Goal: Information Seeking & Learning: Compare options

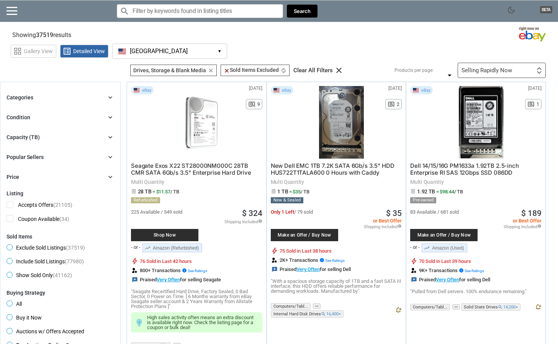
click at [184, 232] on div "Shop Now" at bounding box center [164, 235] width 67 height 12
click at [506, 68] on div "Selling Rapidly Now" at bounding box center [486, 71] width 51 height 6
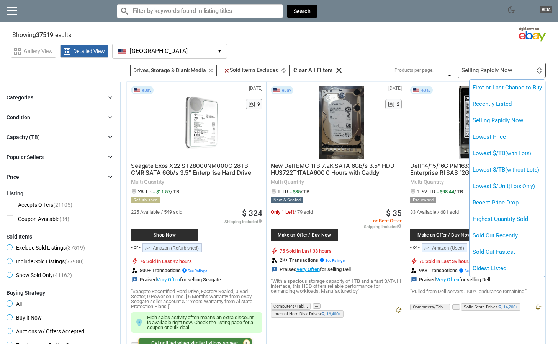
click at [450, 53] on div at bounding box center [279, 172] width 558 height 344
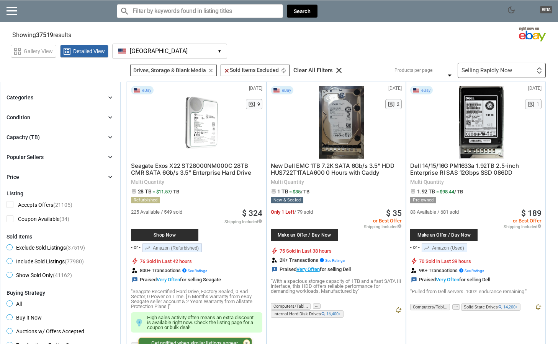
click at [479, 72] on div "Selling Rapidly Now" at bounding box center [486, 71] width 51 height 6
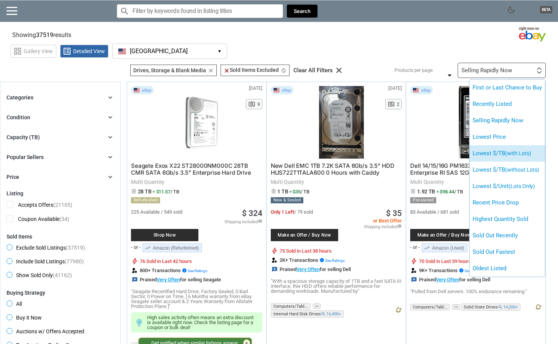
click at [498, 159] on li "Lowest $/TB (with Lots)" at bounding box center [506, 153] width 75 height 16
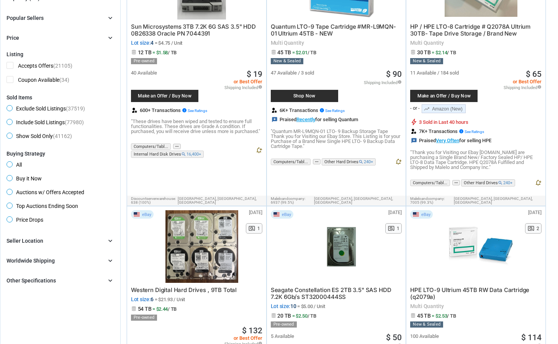
scroll to position [116, 0]
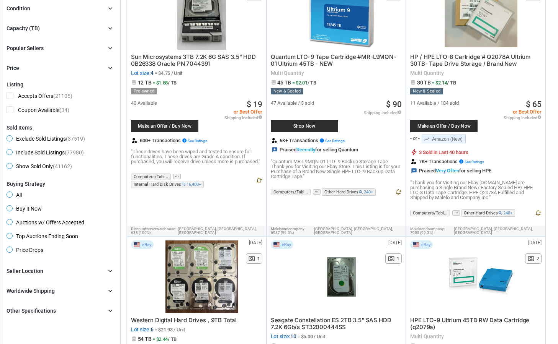
click at [82, 310] on div "Other Specifications chevron_right" at bounding box center [61, 311] width 108 height 9
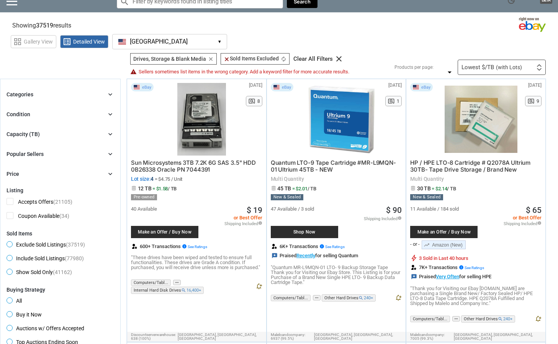
scroll to position [15, 0]
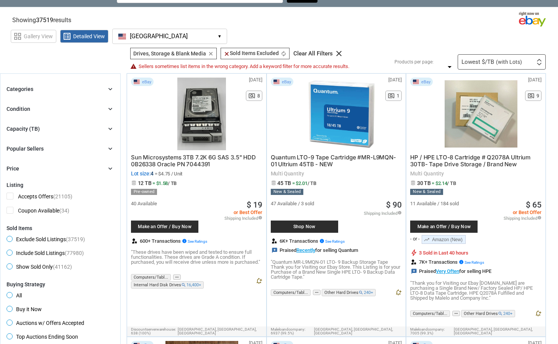
click at [61, 91] on div "Categories chevron_right" at bounding box center [61, 89] width 108 height 9
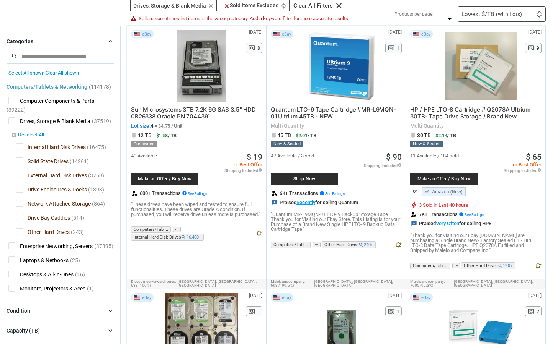
scroll to position [69, 0]
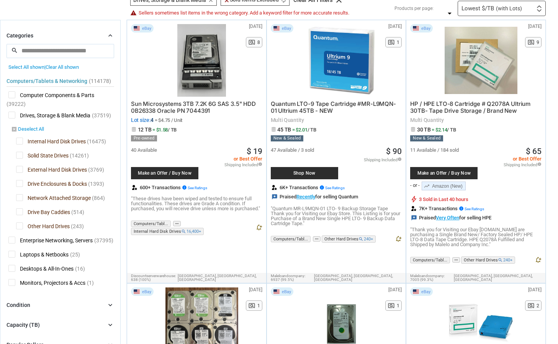
click at [29, 128] on link "disabled_by_default Deselect All" at bounding box center [27, 129] width 33 height 7
click at [23, 141] on span "Internal Hard Disk Drives" at bounding box center [51, 143] width 70 height 10
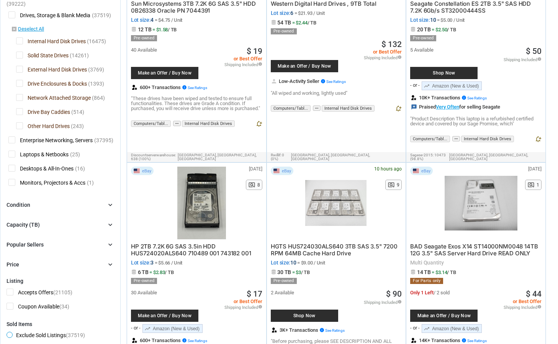
scroll to position [171, 0]
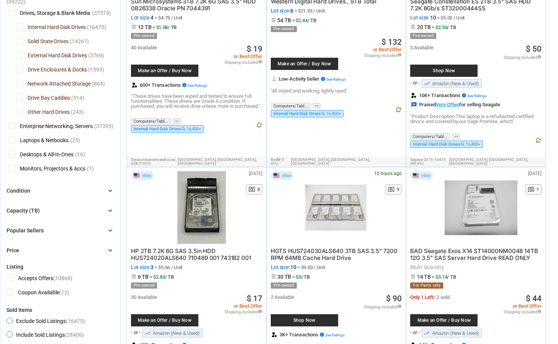
click at [44, 232] on div "Popular Sellers chevron_right" at bounding box center [61, 230] width 108 height 9
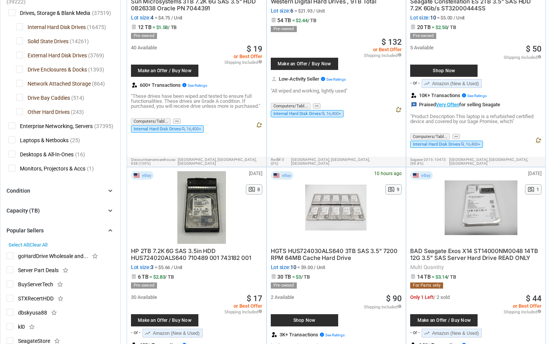
click at [44, 232] on div "Popular Sellers chevron_right" at bounding box center [61, 230] width 108 height 9
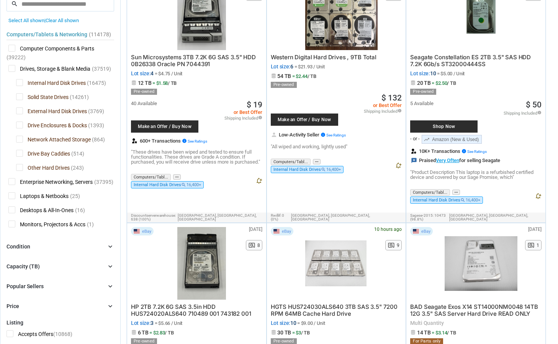
scroll to position [154, 0]
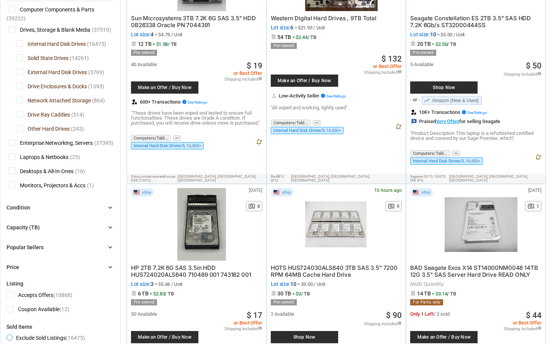
click at [37, 245] on div "Popular Sellers" at bounding box center [25, 248] width 37 height 8
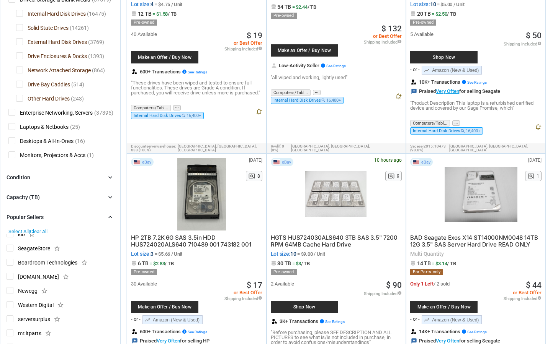
scroll to position [74, 0]
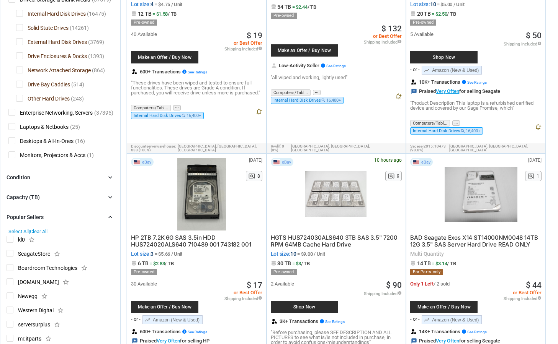
click at [15, 313] on span "Western Digital" at bounding box center [30, 312] width 47 height 10
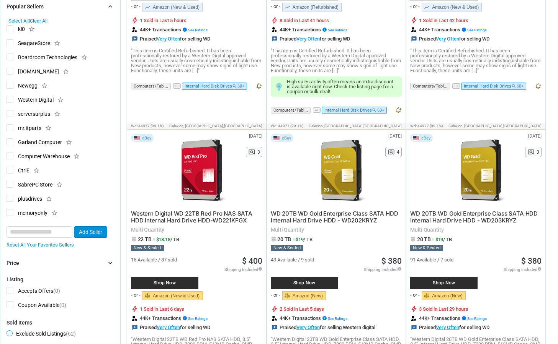
scroll to position [252, 0]
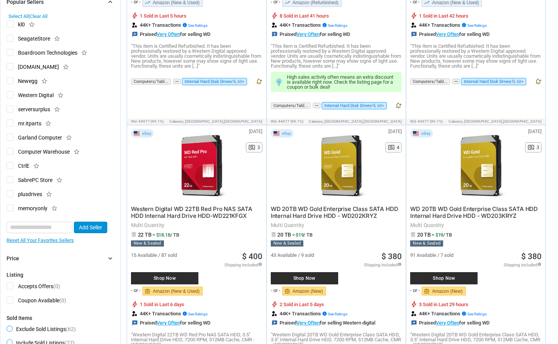
click at [167, 278] on span "Shop Now" at bounding box center [165, 278] width 60 height 5
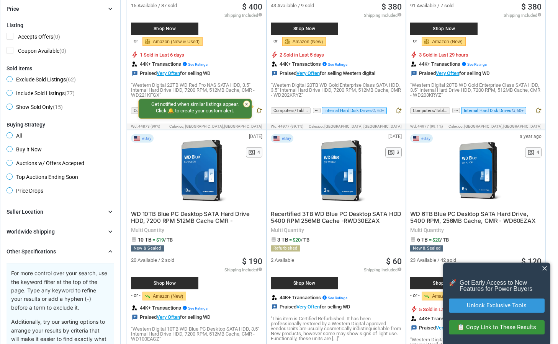
scroll to position [514, 0]
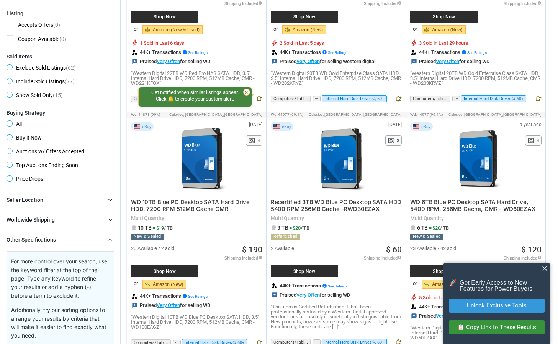
click at [83, 219] on div "Worldwide Shipping chevron_right" at bounding box center [61, 219] width 108 height 9
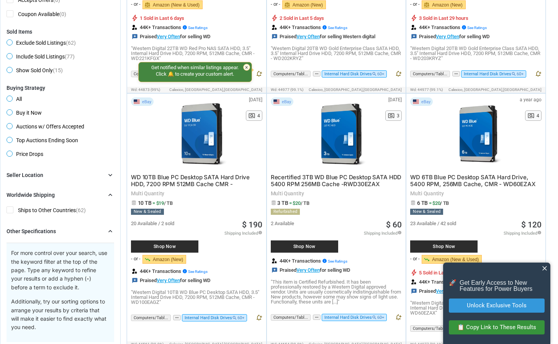
scroll to position [541, 0]
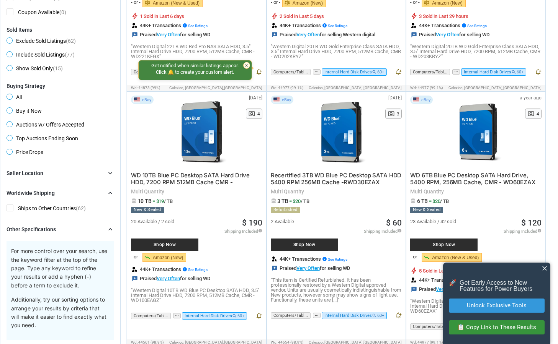
click at [73, 209] on span "Ships to Other Countries (62)" at bounding box center [46, 210] width 79 height 10
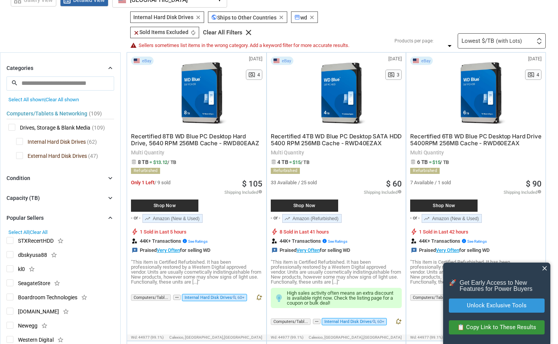
scroll to position [145, 0]
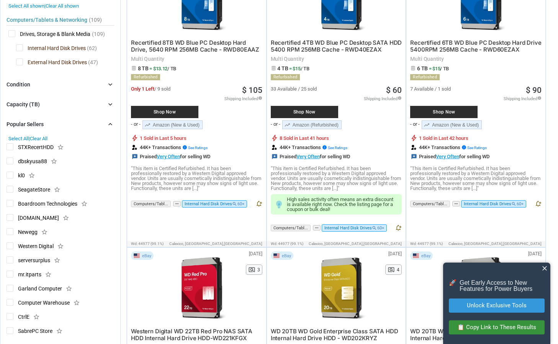
click at [11, 243] on span "Western Digital" at bounding box center [30, 248] width 47 height 10
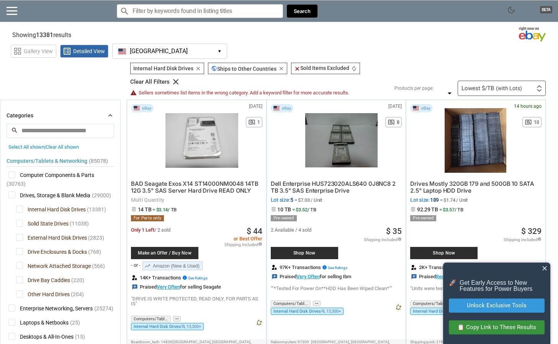
click at [160, 49] on button "[GEOGRAPHIC_DATA] [GEOGRAPHIC_DATA] ▾" at bounding box center [169, 51] width 115 height 15
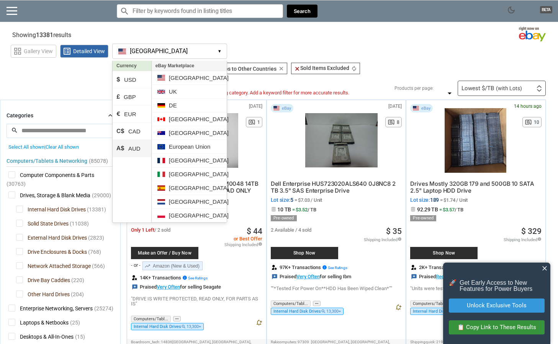
click at [140, 148] on li "A$ AUD" at bounding box center [132, 148] width 39 height 17
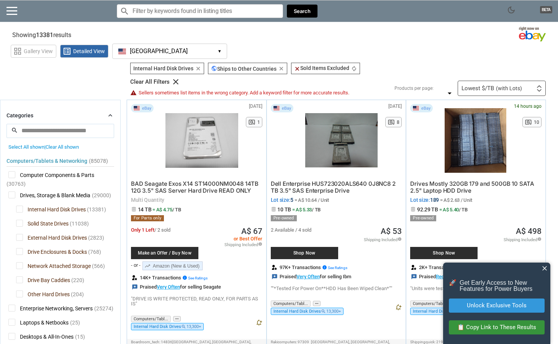
click at [145, 55] on button "[GEOGRAPHIC_DATA] [GEOGRAPHIC_DATA] ▾" at bounding box center [169, 51] width 115 height 15
